Goal: Transaction & Acquisition: Purchase product/service

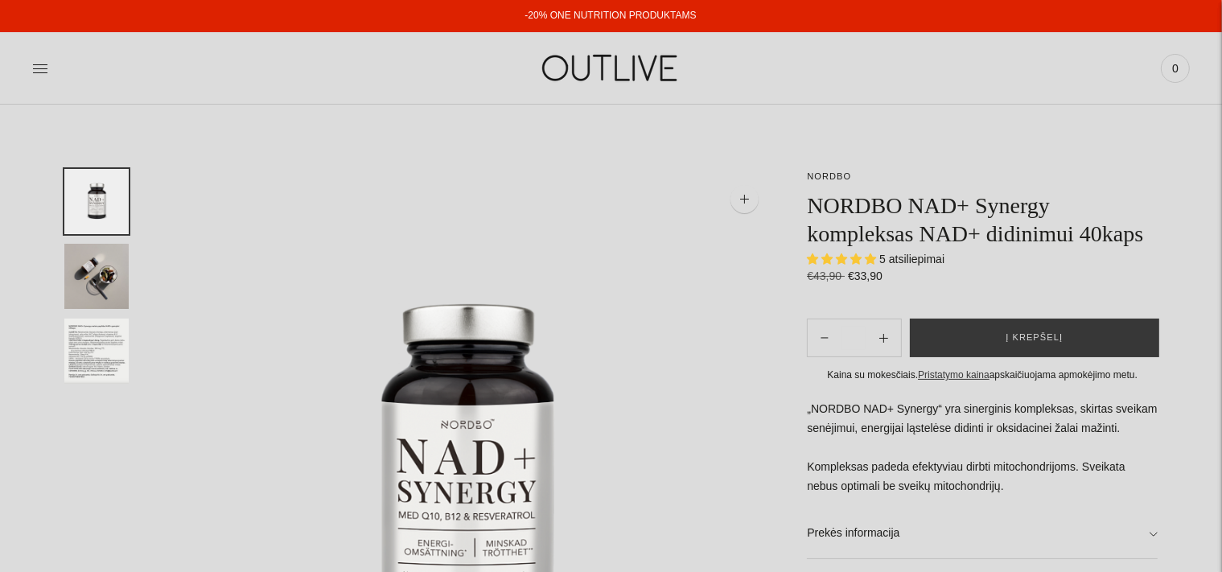
select select "**********"
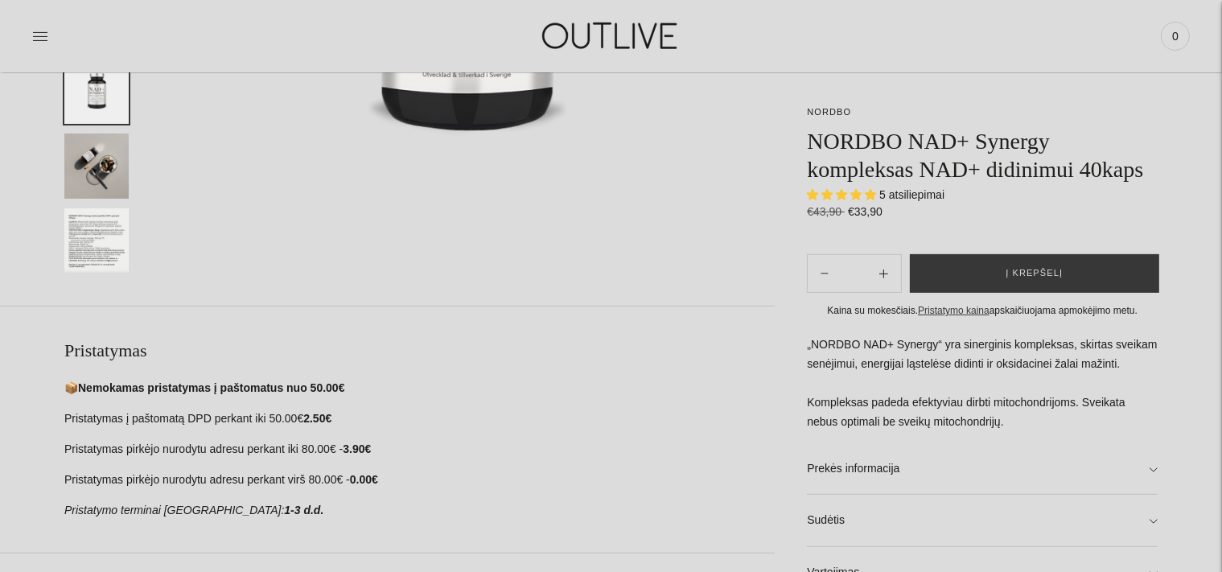
scroll to position [552, 0]
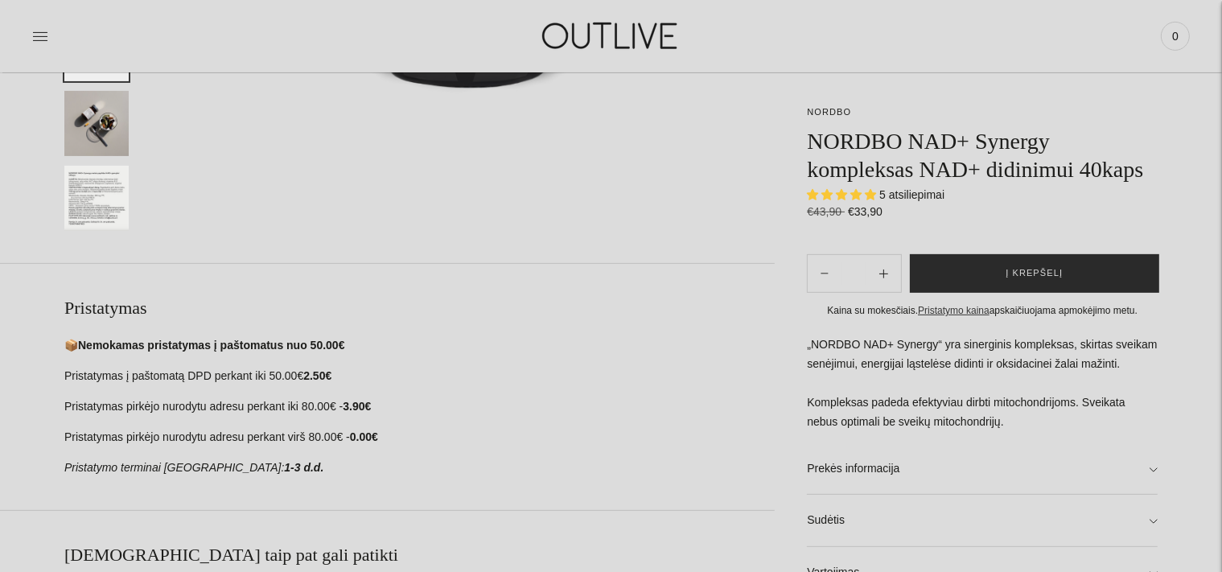
click at [995, 266] on button "Į krepšelį" at bounding box center [1034, 273] width 249 height 39
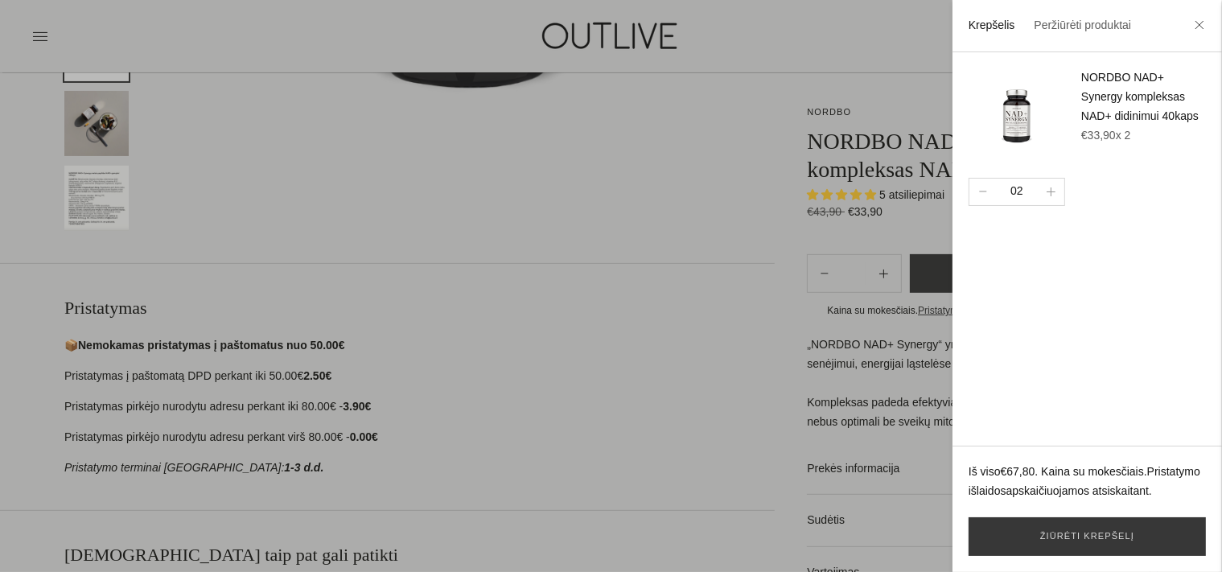
click at [1131, 142] on span "x 2" at bounding box center [1123, 135] width 15 height 13
click at [980, 191] on icon "button" at bounding box center [983, 192] width 8 height 2
click at [1135, 540] on link "Žiūrėti krepšelį" at bounding box center [1087, 536] width 237 height 39
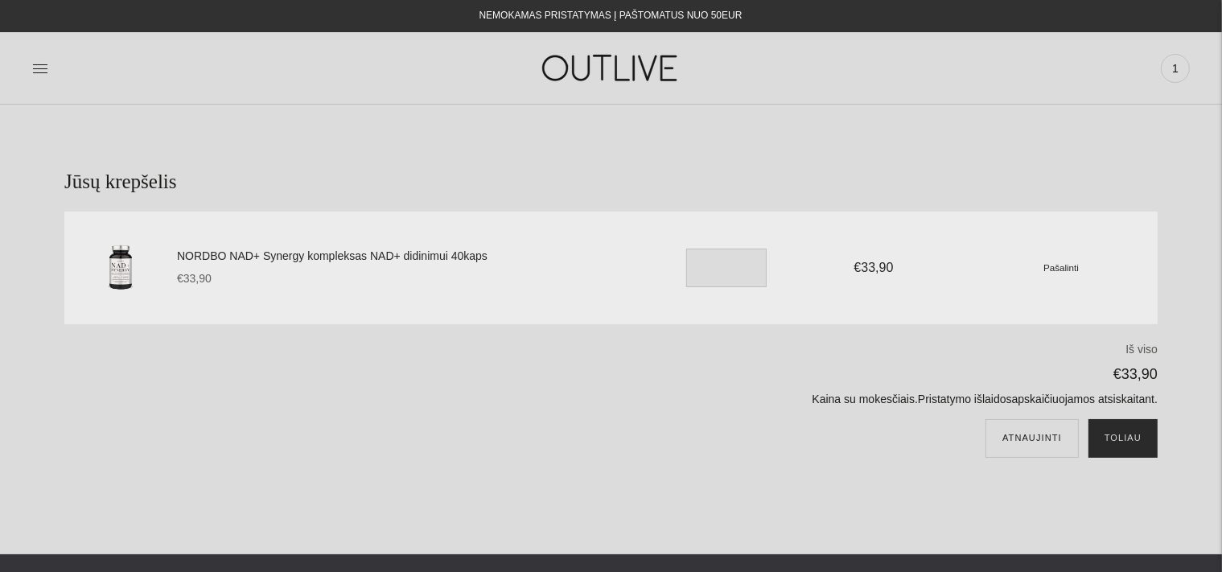
click at [1128, 435] on button "Toliau" at bounding box center [1123, 438] width 69 height 39
